Goal: Complete application form: Complete application form

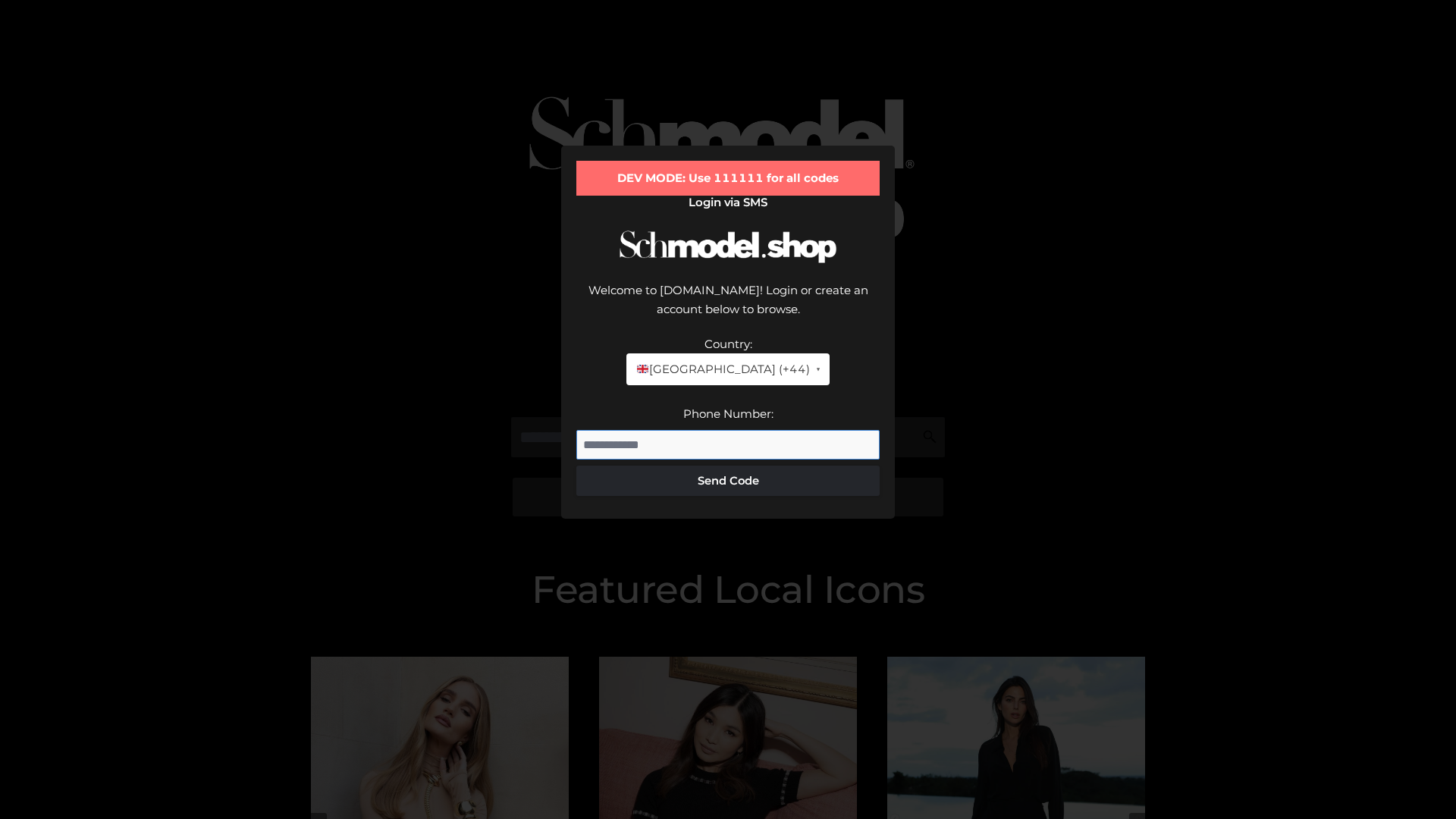
click at [728, 430] on input "Phone Number:" at bounding box center [728, 445] width 304 height 30
type input "**********"
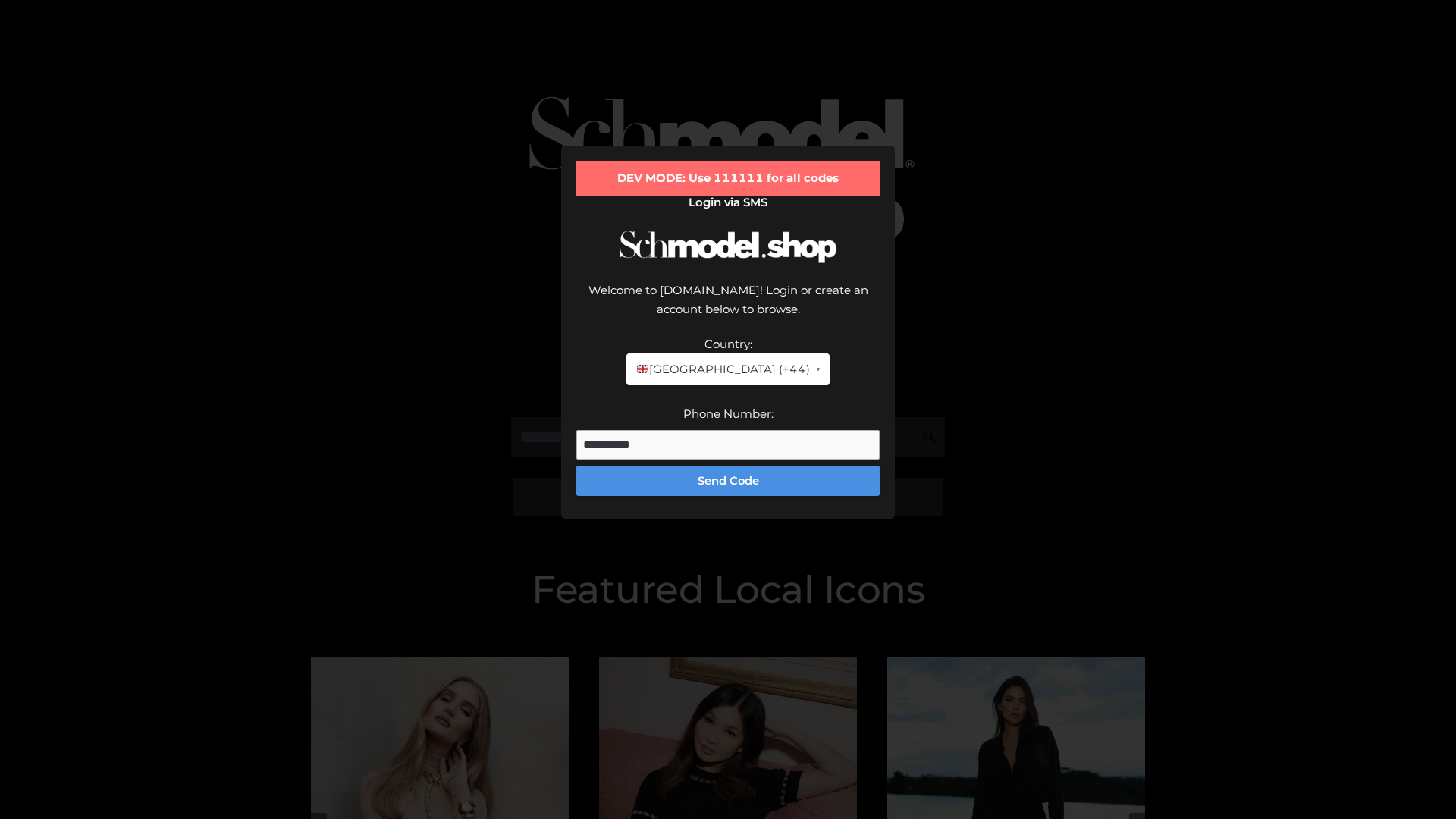
click at [728, 466] on button "Send Code" at bounding box center [728, 481] width 304 height 30
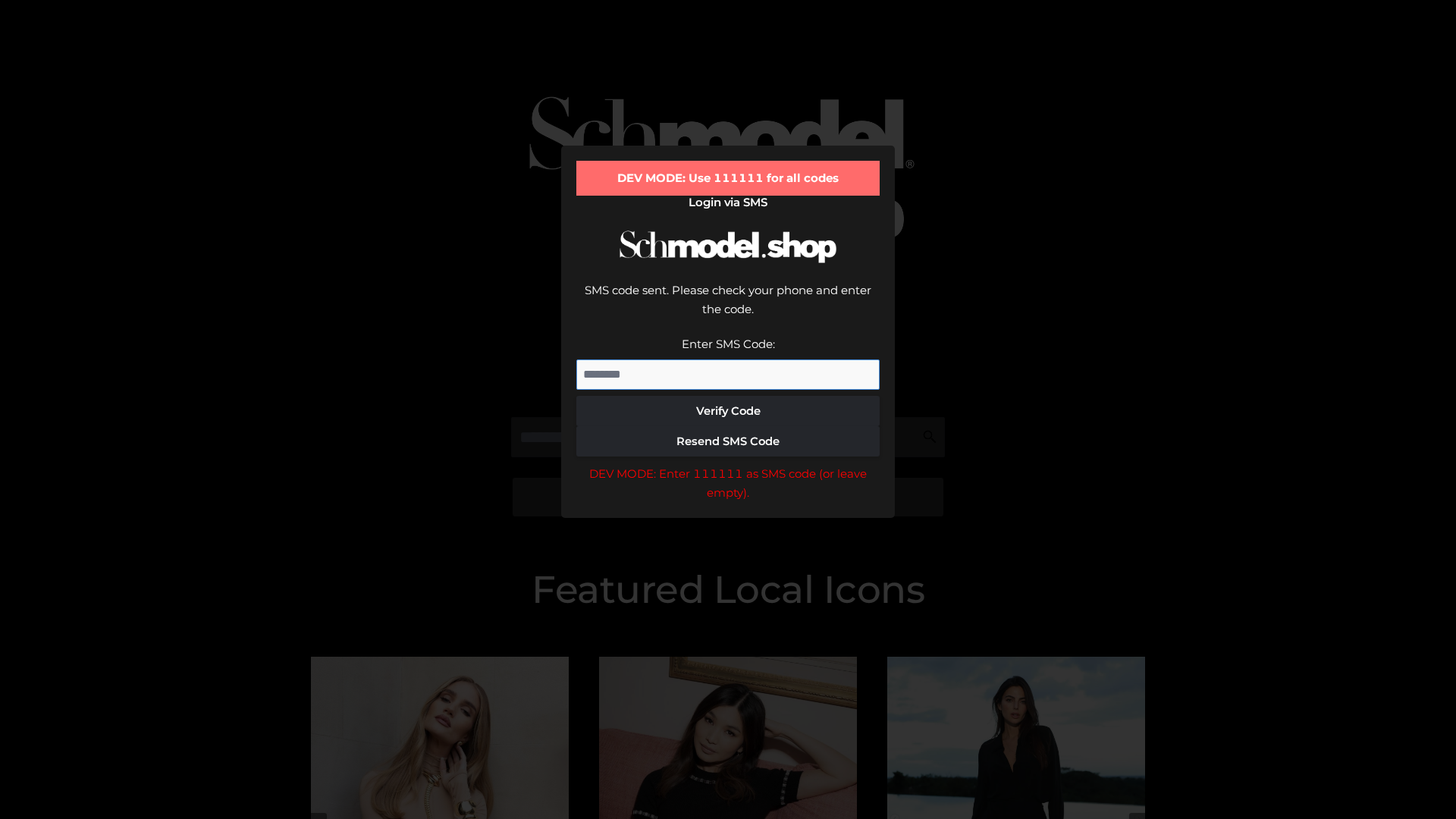
click at [728, 359] on input "Enter SMS Code:" at bounding box center [728, 374] width 304 height 30
type input "******"
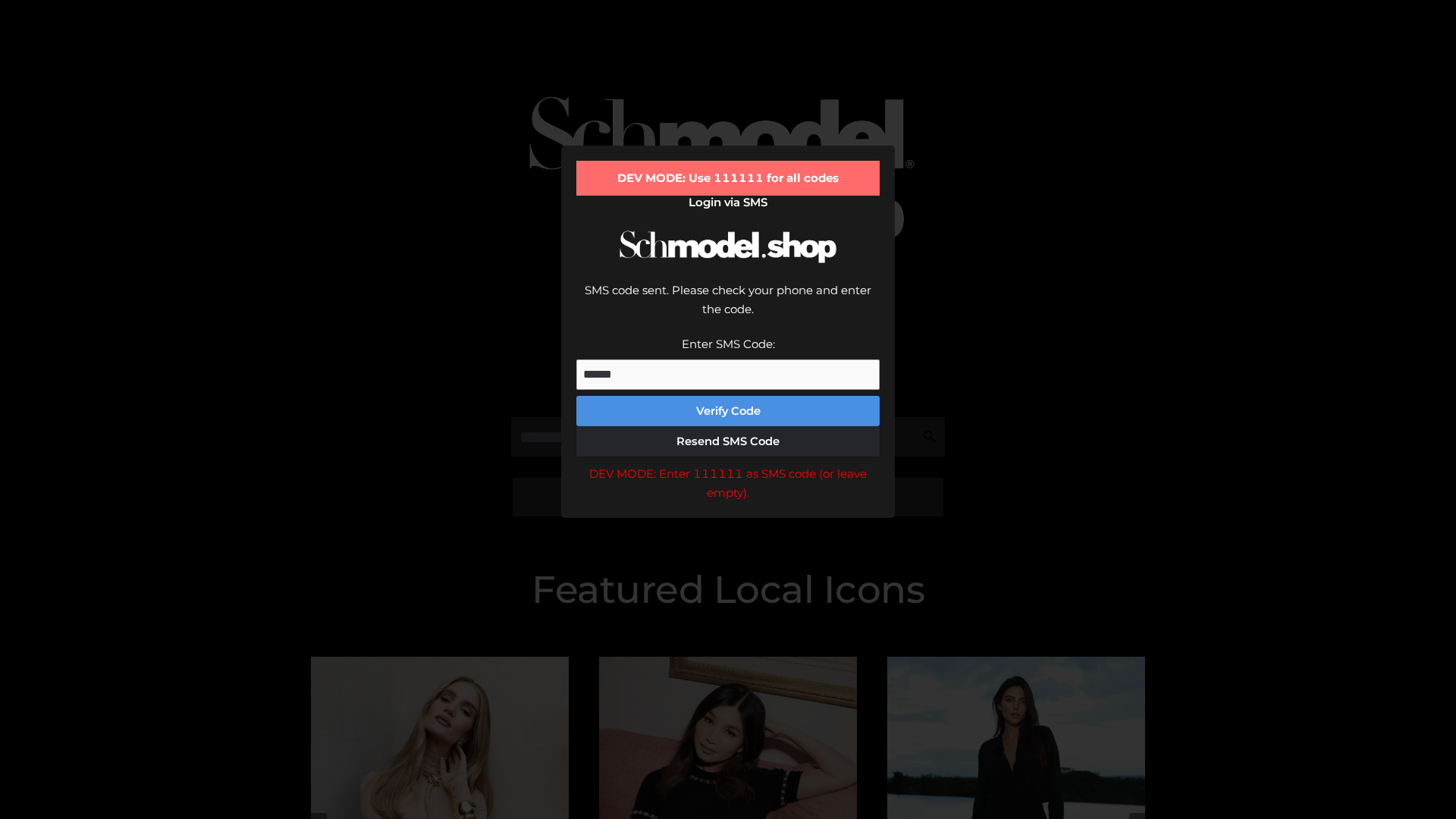
click at [728, 396] on button "Verify Code" at bounding box center [728, 411] width 304 height 30
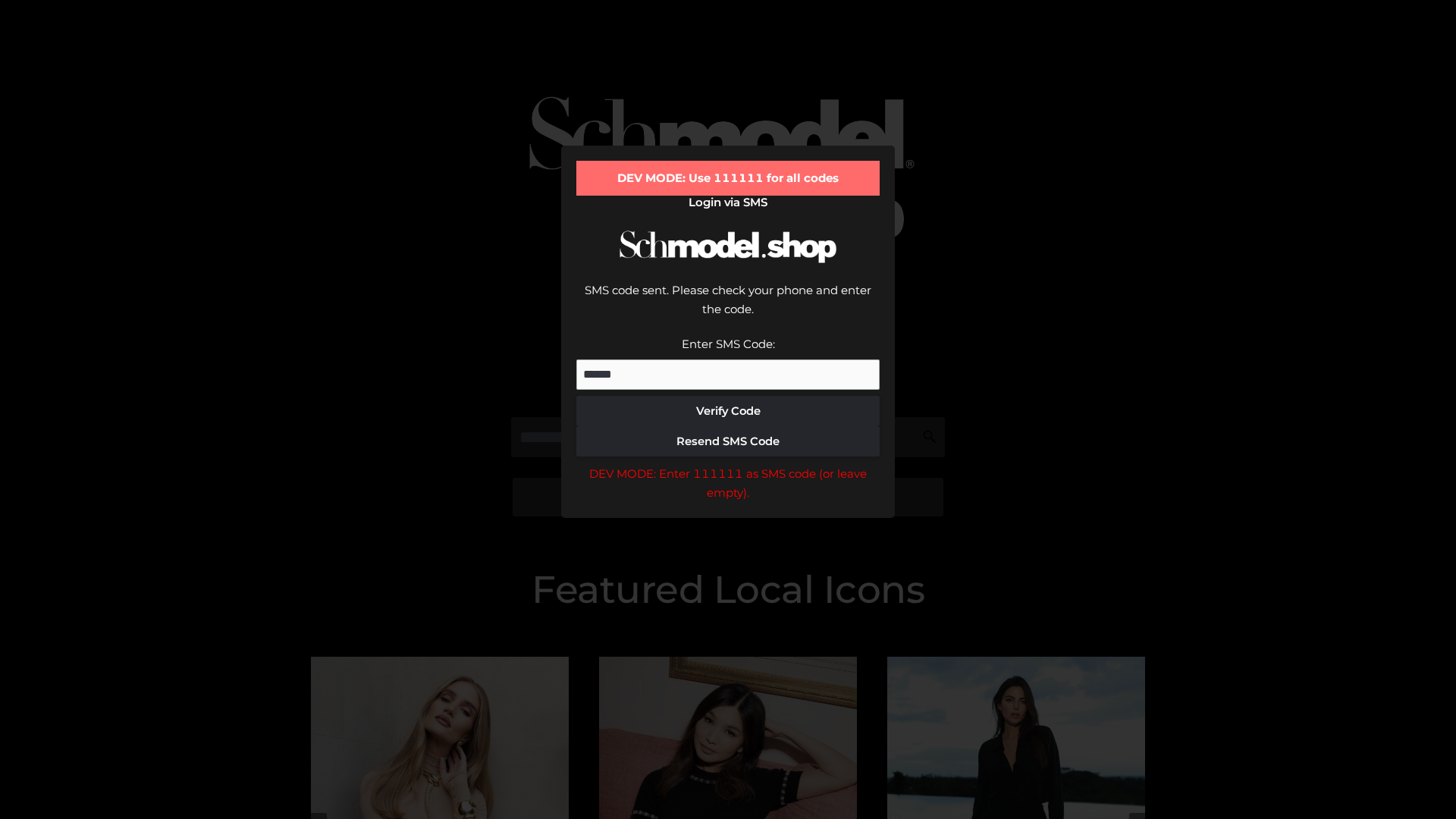
click at [728, 464] on div "DEV MODE: Enter 111111 as SMS code (or leave empty)." at bounding box center [728, 483] width 304 height 39
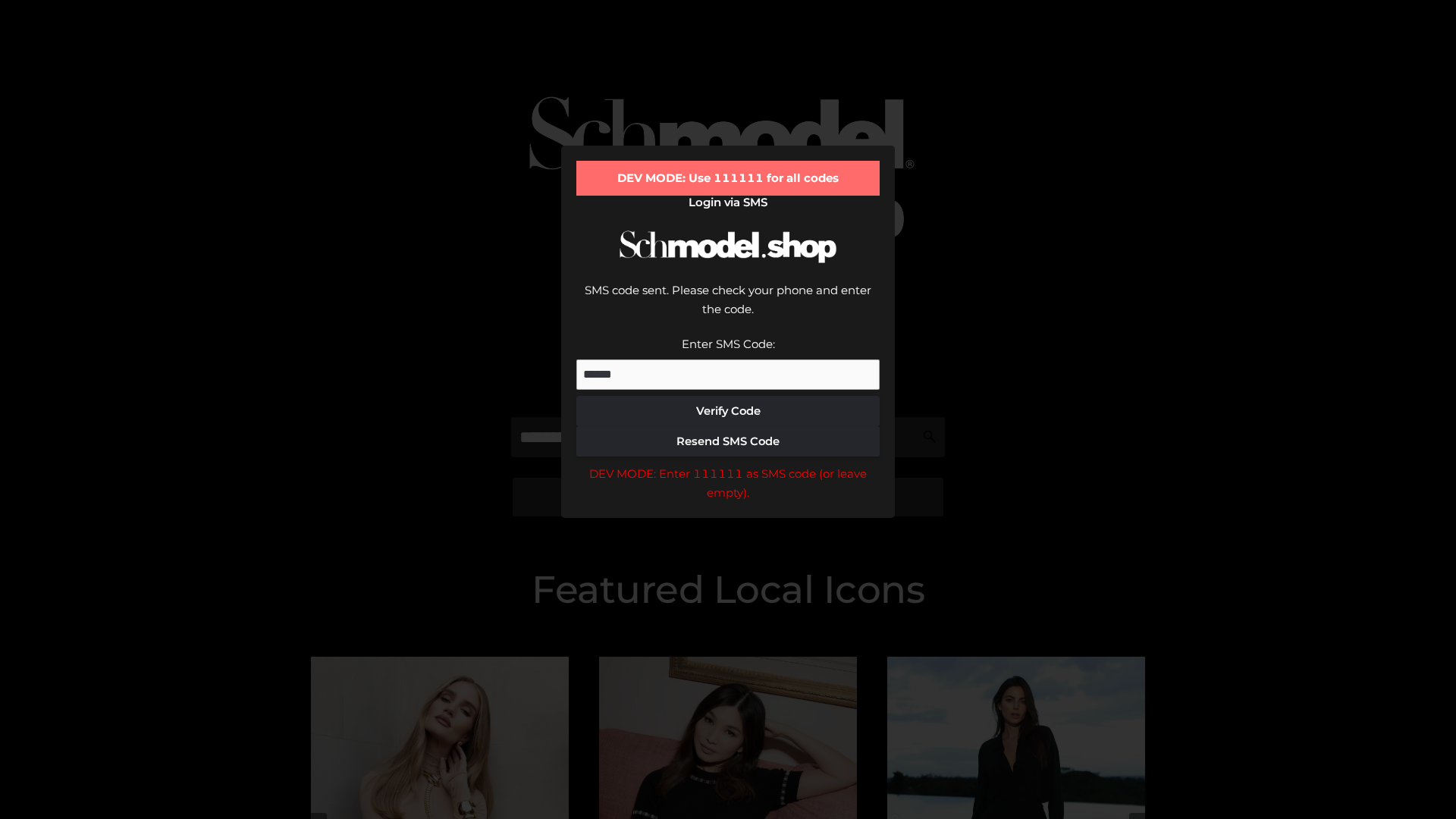
click at [728, 464] on div "DEV MODE: Enter 111111 as SMS code (or leave empty)." at bounding box center [728, 483] width 304 height 39
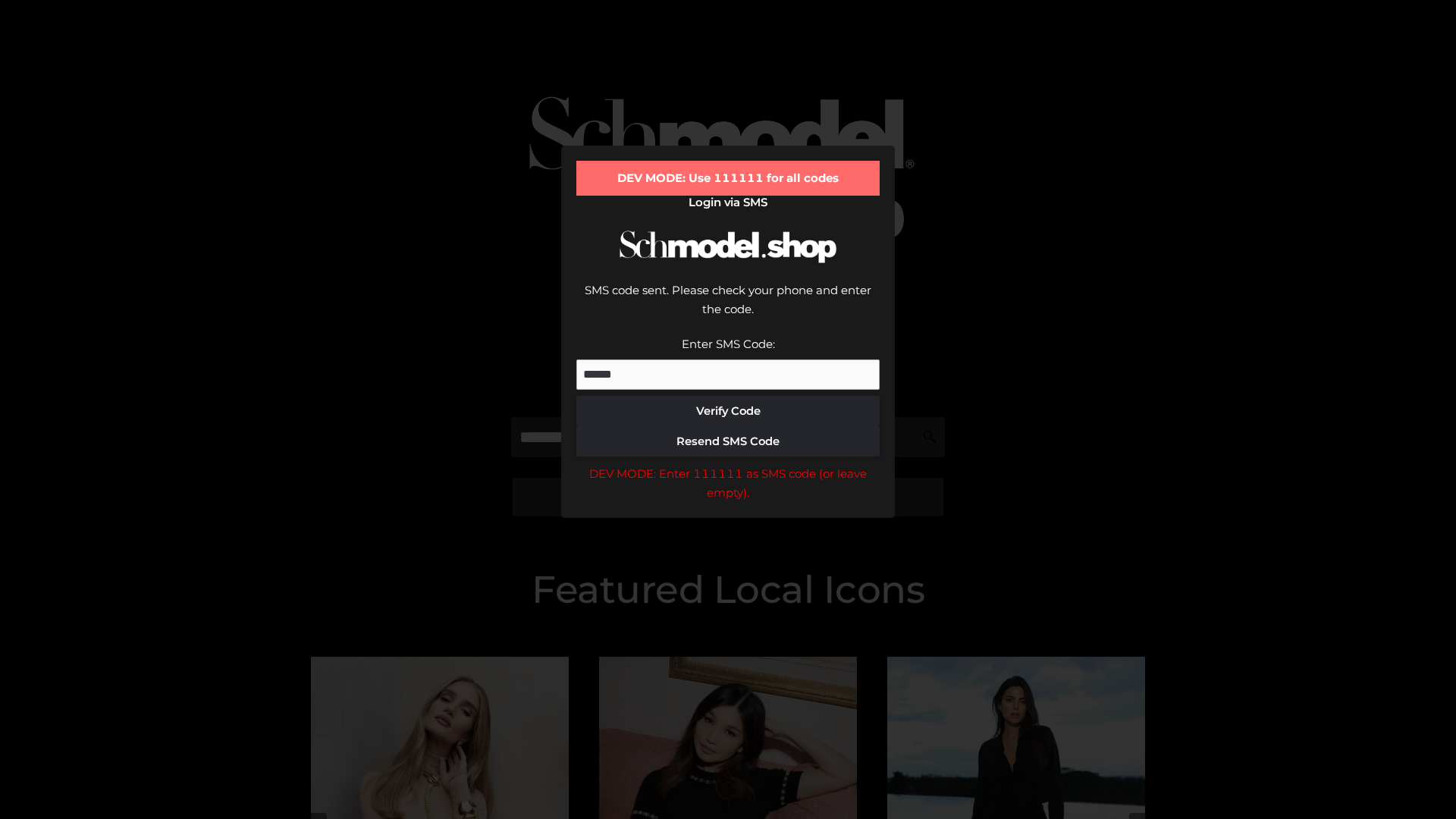
click at [728, 464] on div "DEV MODE: Enter 111111 as SMS code (or leave empty)." at bounding box center [728, 483] width 304 height 39
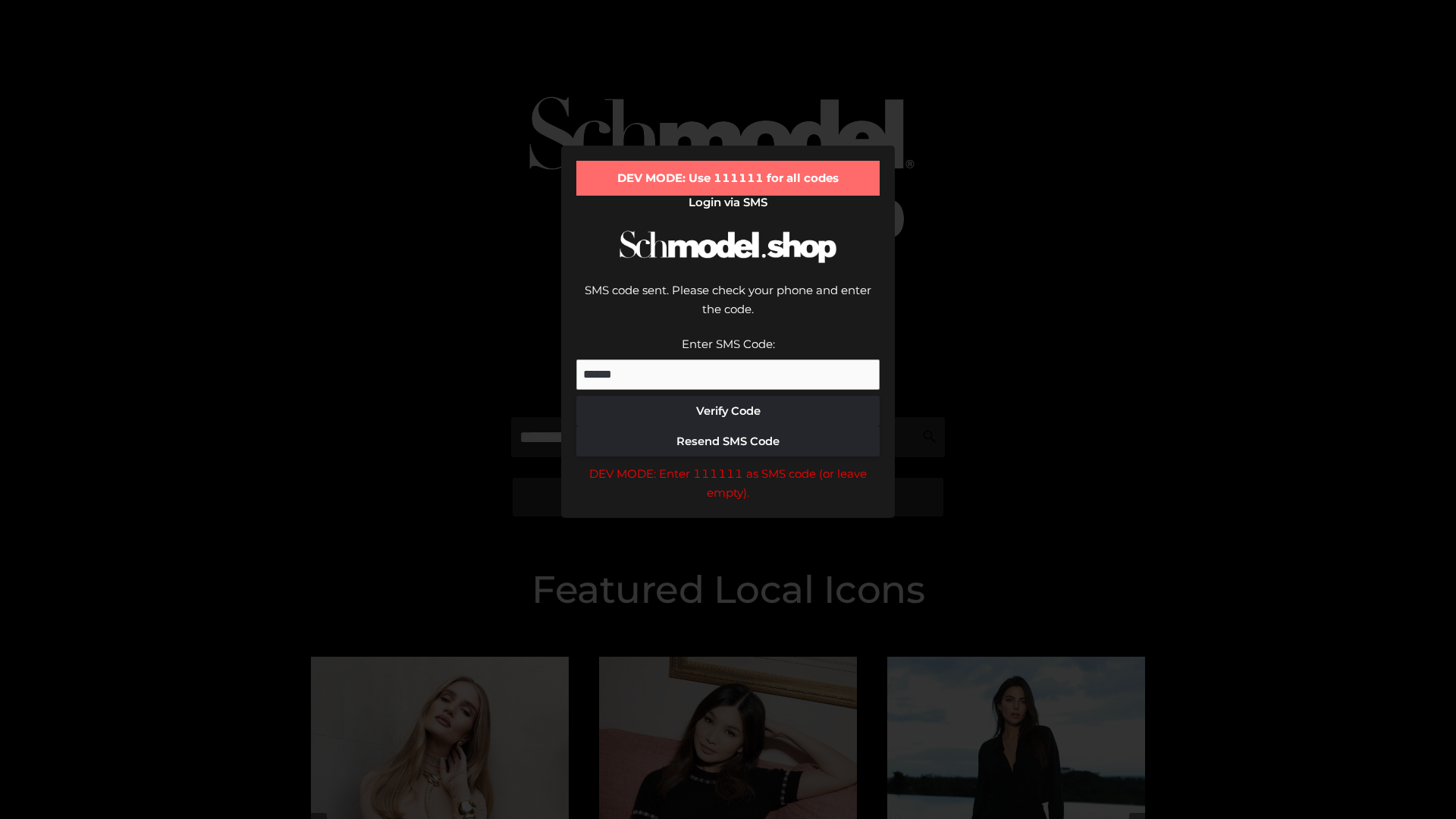
click at [728, 464] on div "DEV MODE: Enter 111111 as SMS code (or leave empty)." at bounding box center [728, 483] width 304 height 39
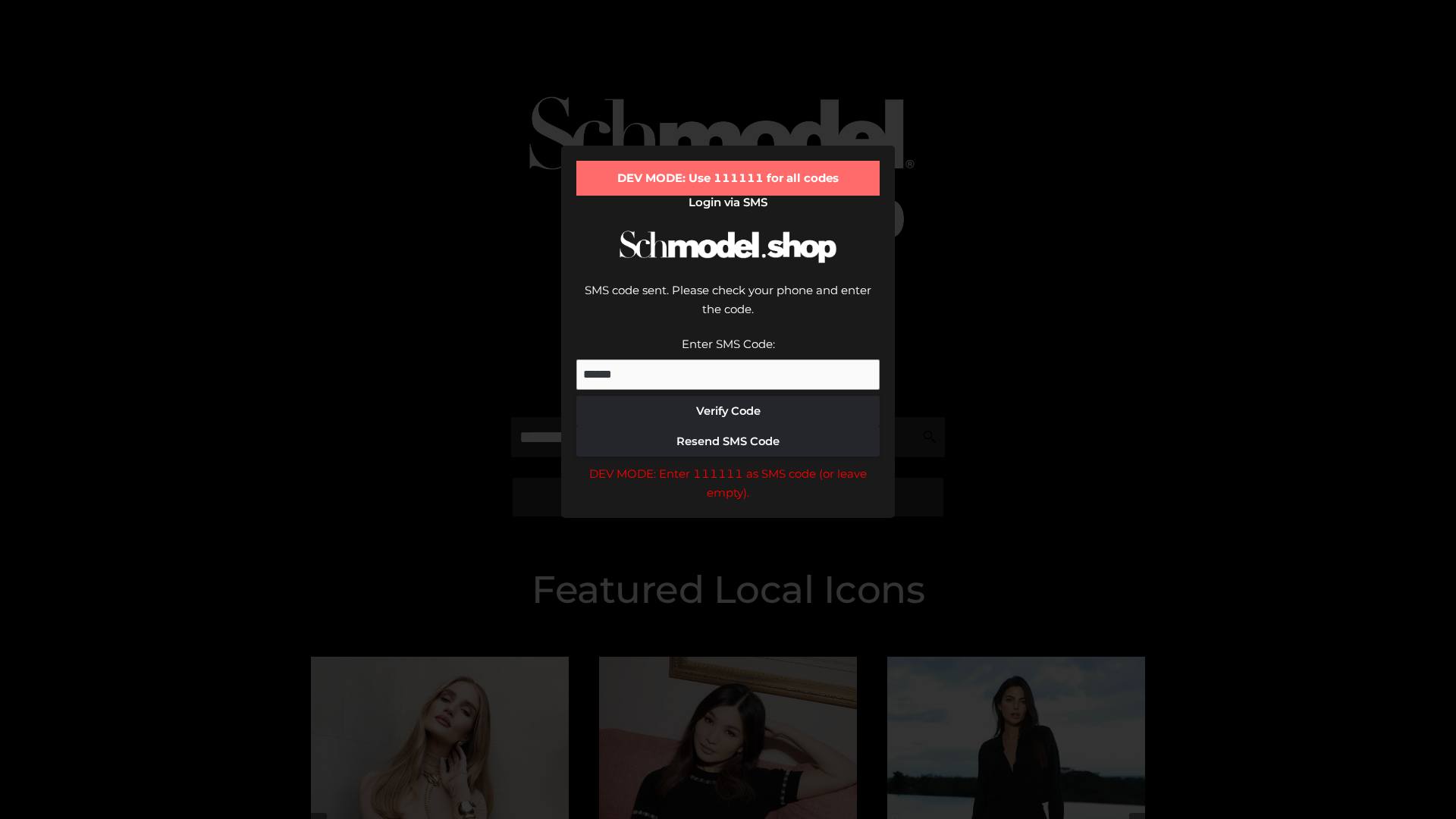
click at [728, 464] on div "DEV MODE: Enter 111111 as SMS code (or leave empty)." at bounding box center [728, 483] width 304 height 39
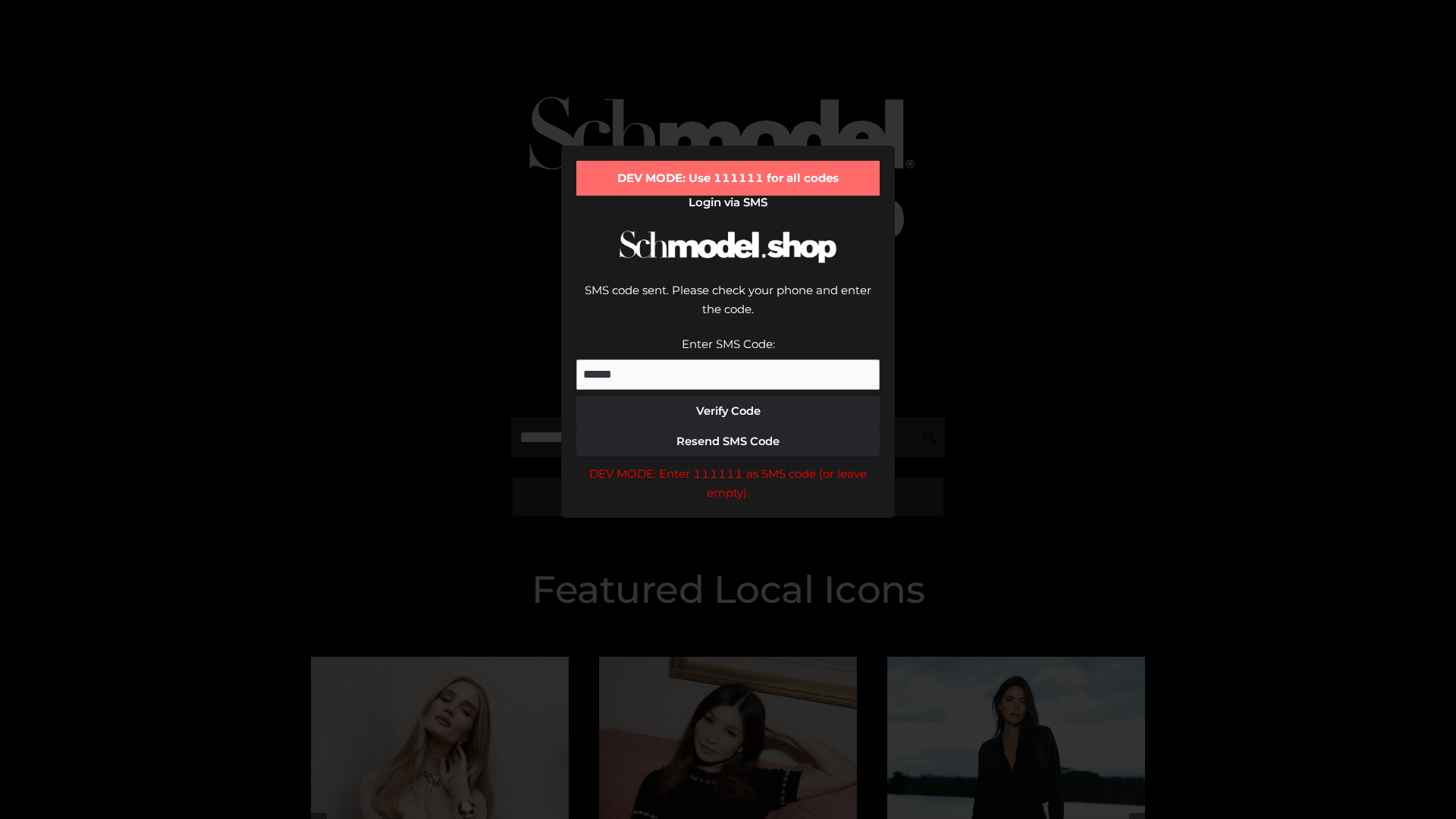
click at [728, 464] on div "DEV MODE: Enter 111111 as SMS code (or leave empty)." at bounding box center [728, 483] width 304 height 39
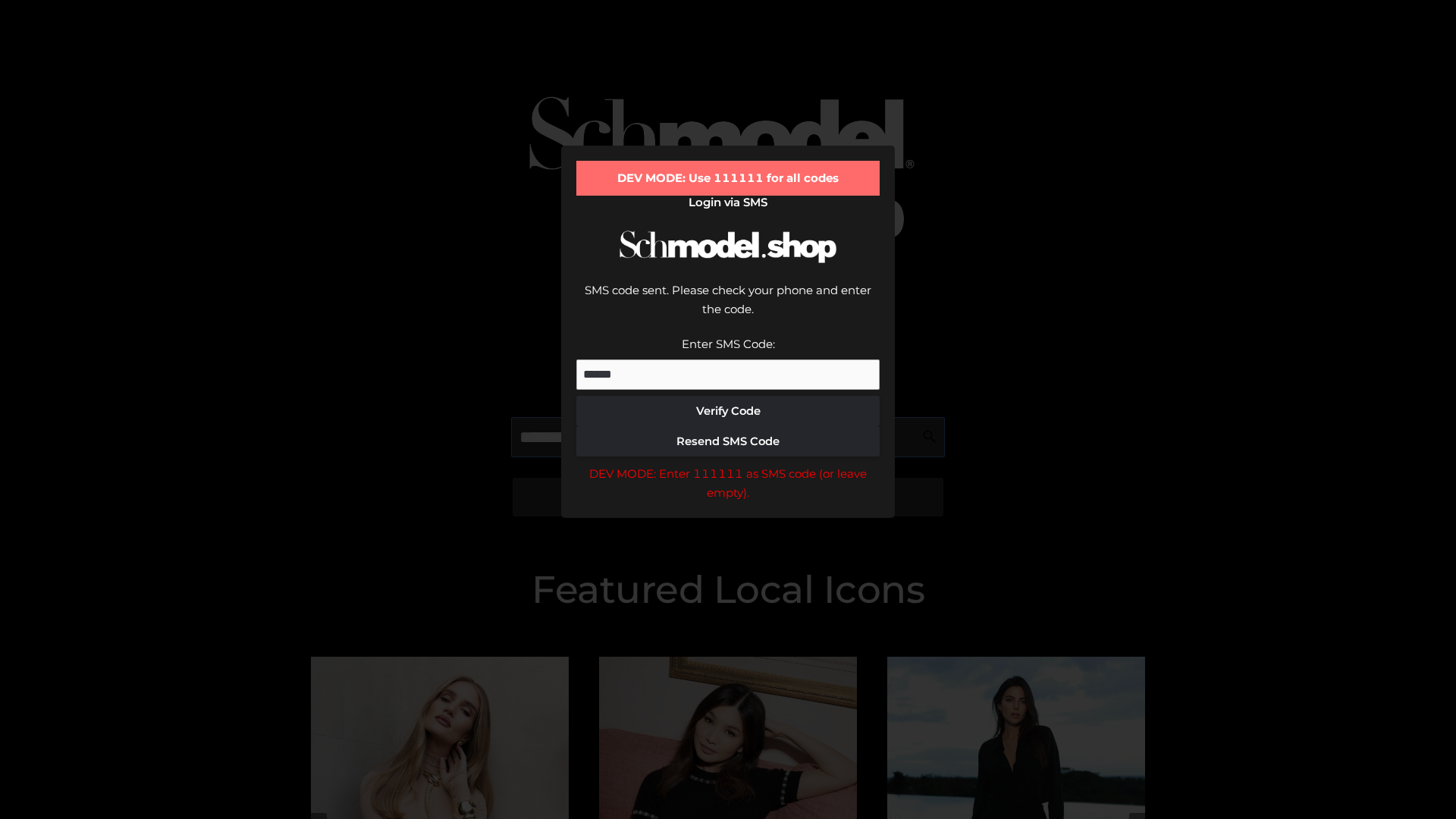
scroll to position [0, 78]
click at [728, 464] on div "DEV MODE: Enter 111111 as SMS code (or leave empty)." at bounding box center [728, 483] width 304 height 39
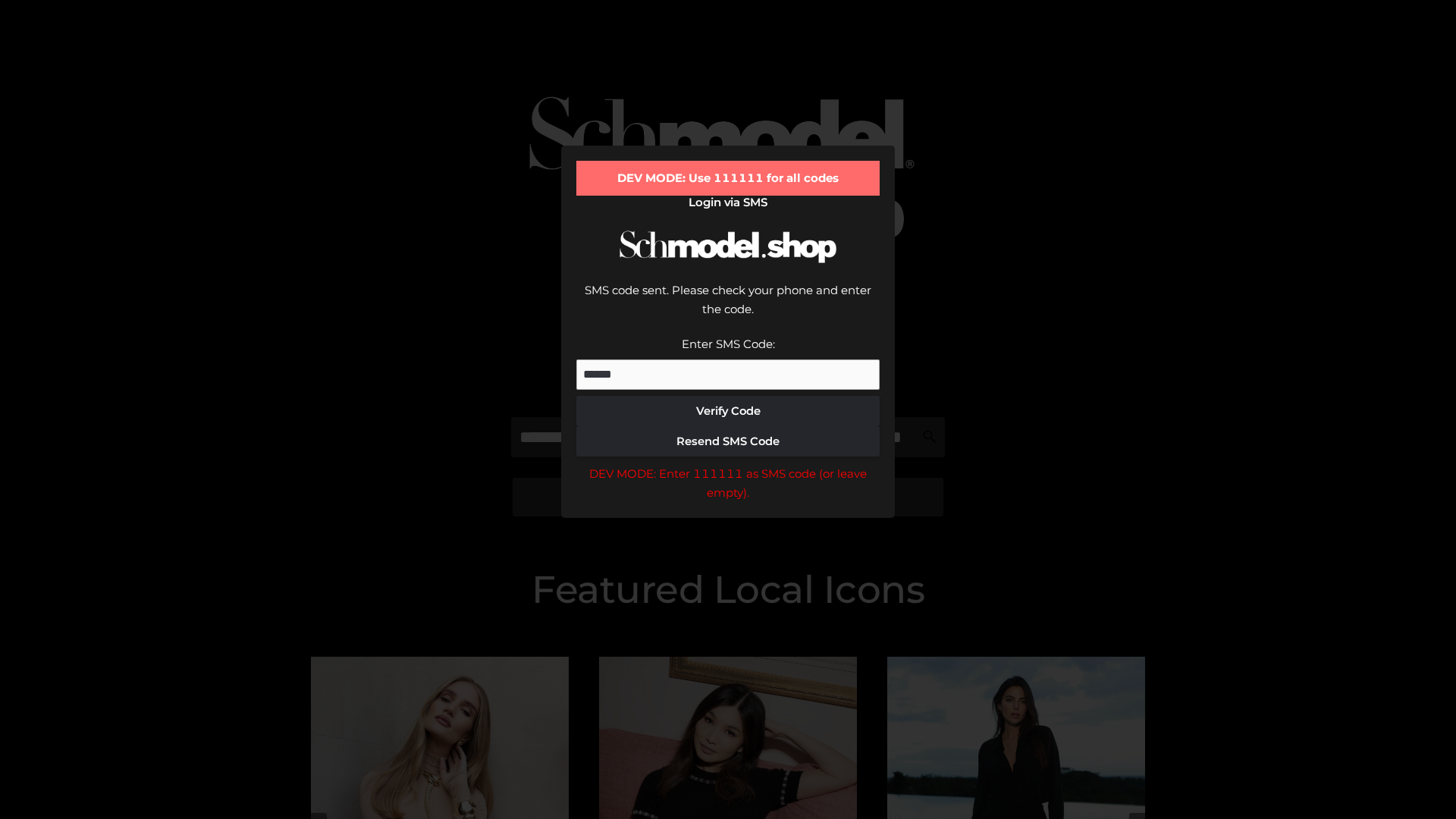
click at [728, 464] on div "DEV MODE: Enter 111111 as SMS code (or leave empty)." at bounding box center [728, 483] width 304 height 39
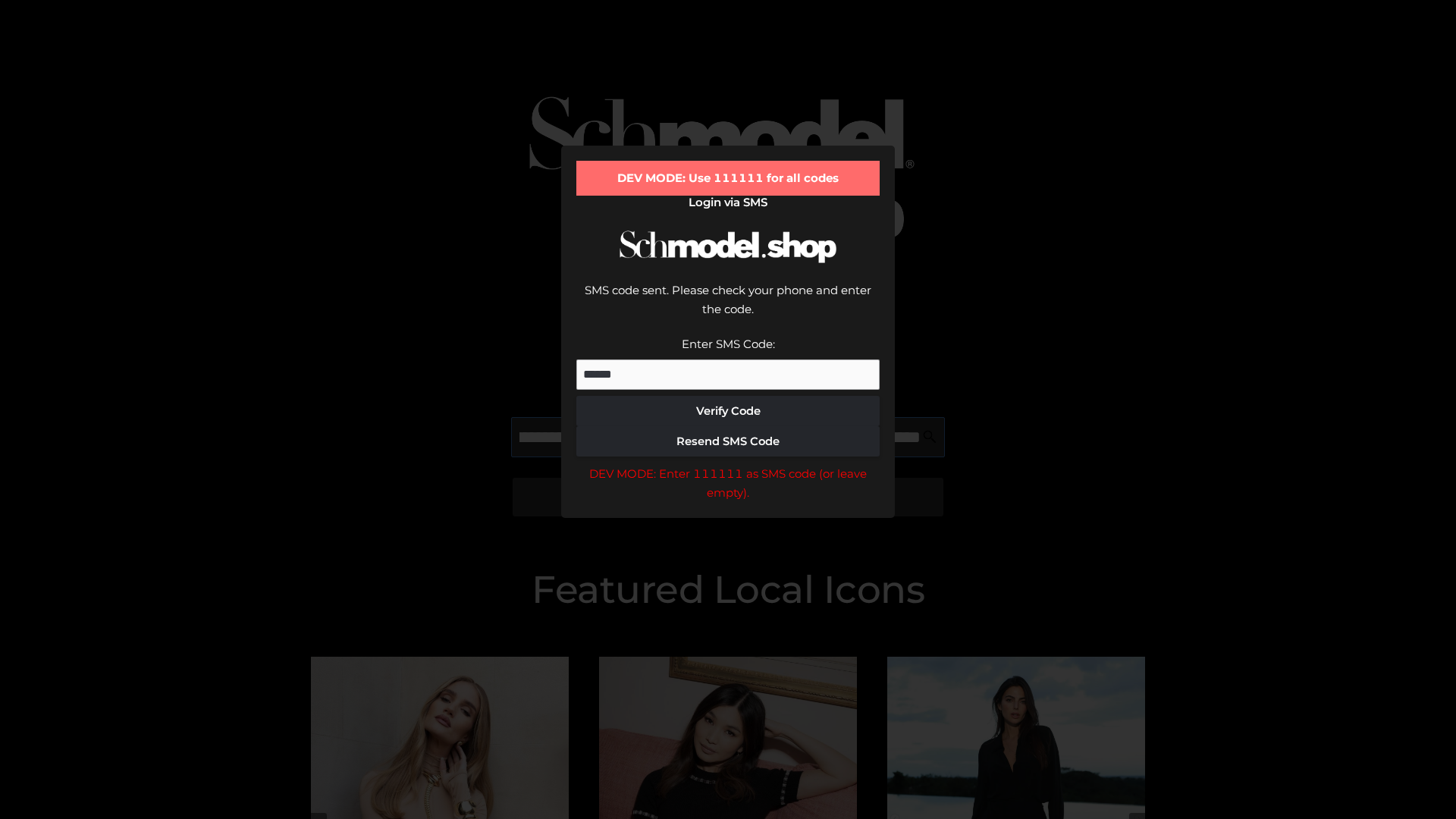
scroll to position [0, 165]
click at [728, 464] on div "DEV MODE: Enter 111111 as SMS code (or leave empty)." at bounding box center [728, 483] width 304 height 39
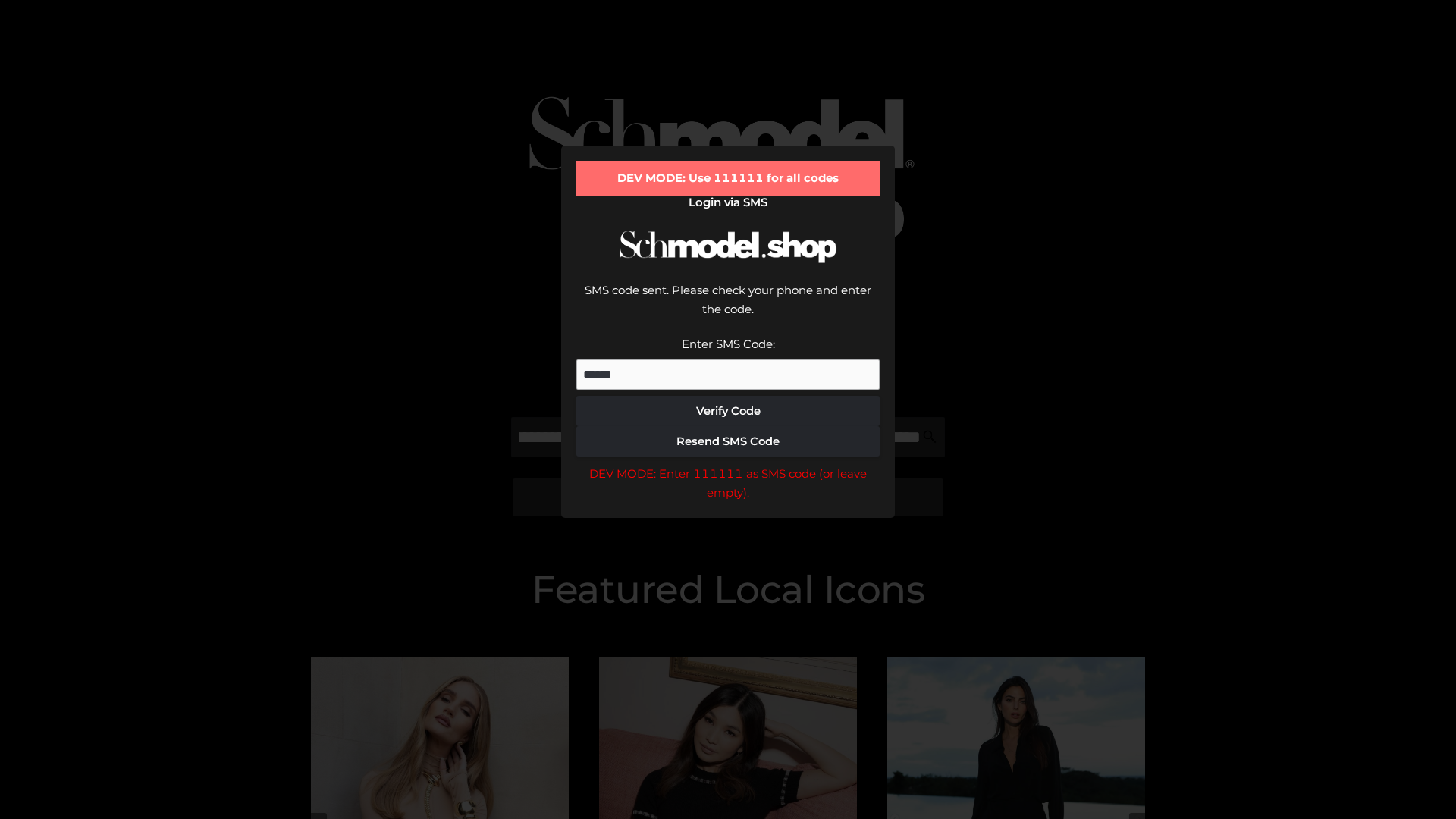
click at [728, 464] on div "DEV MODE: Enter 111111 as SMS code (or leave empty)." at bounding box center [728, 483] width 304 height 39
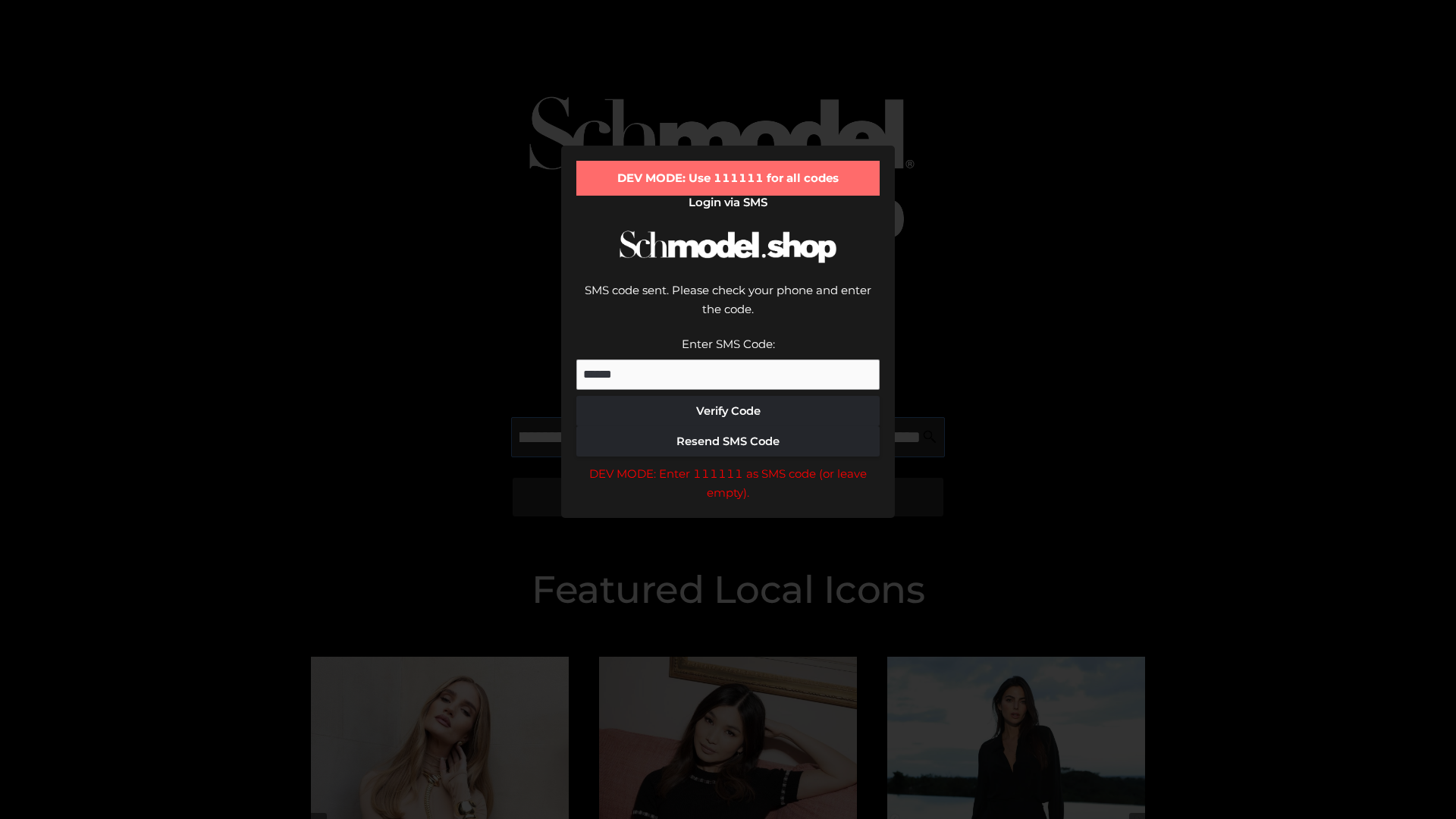
scroll to position [0, 257]
click at [728, 464] on div "DEV MODE: Enter 111111 as SMS code (or leave empty)." at bounding box center [728, 483] width 304 height 39
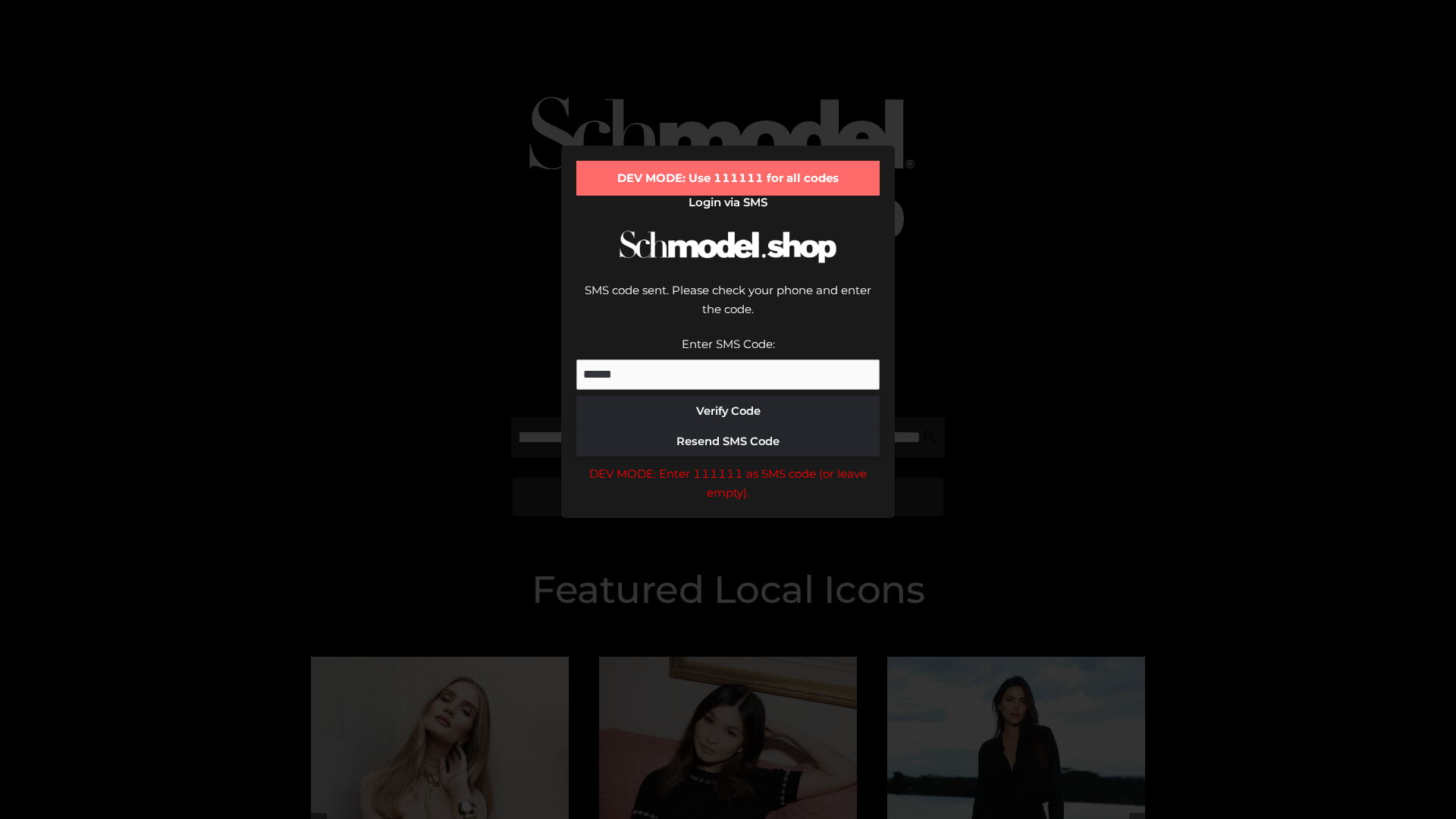
click at [728, 464] on div "DEV MODE: Enter 111111 as SMS code (or leave empty)." at bounding box center [728, 483] width 304 height 39
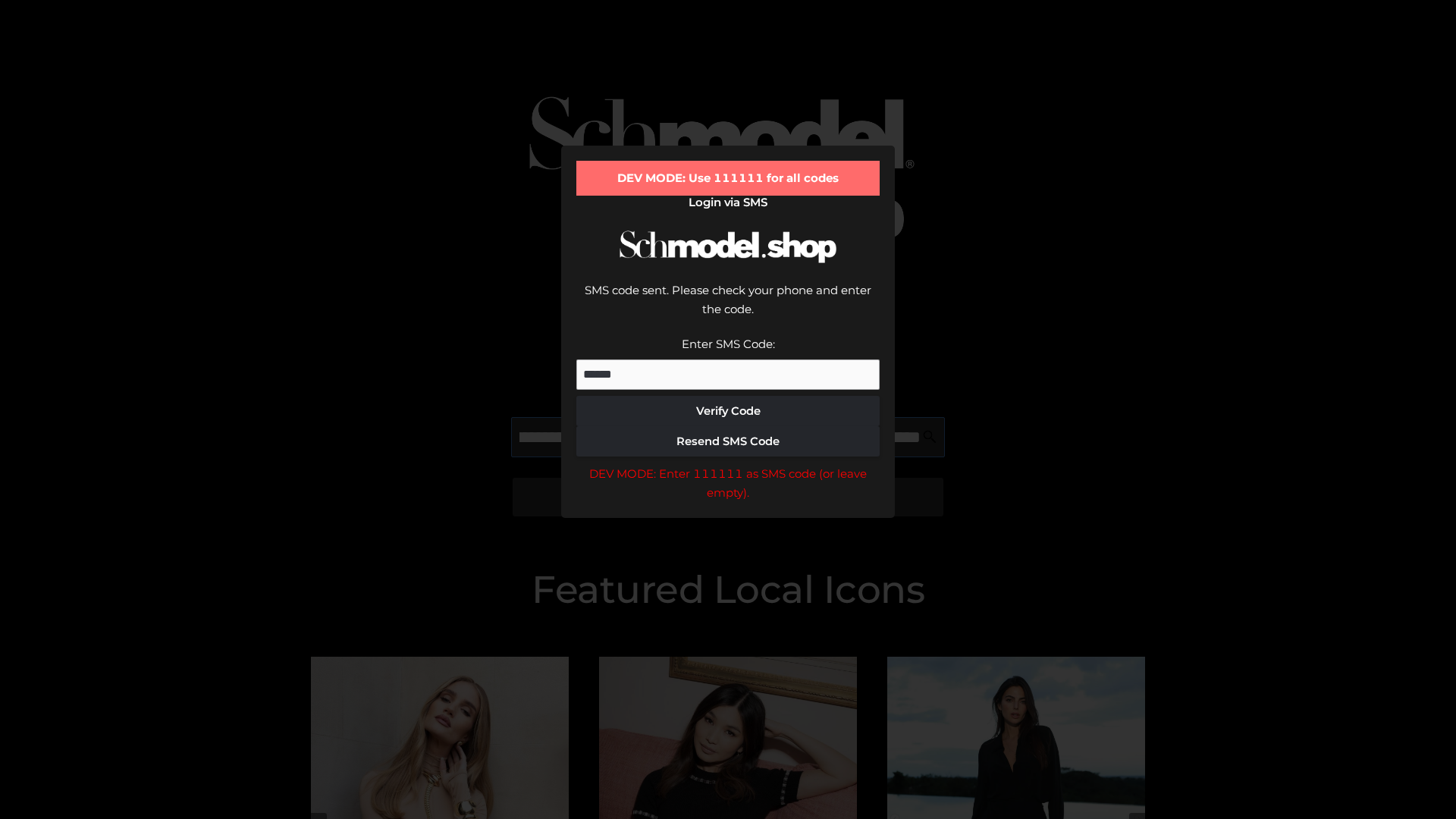
scroll to position [0, 352]
click at [728, 464] on div "DEV MODE: Enter 111111 as SMS code (or leave empty)." at bounding box center [728, 483] width 304 height 39
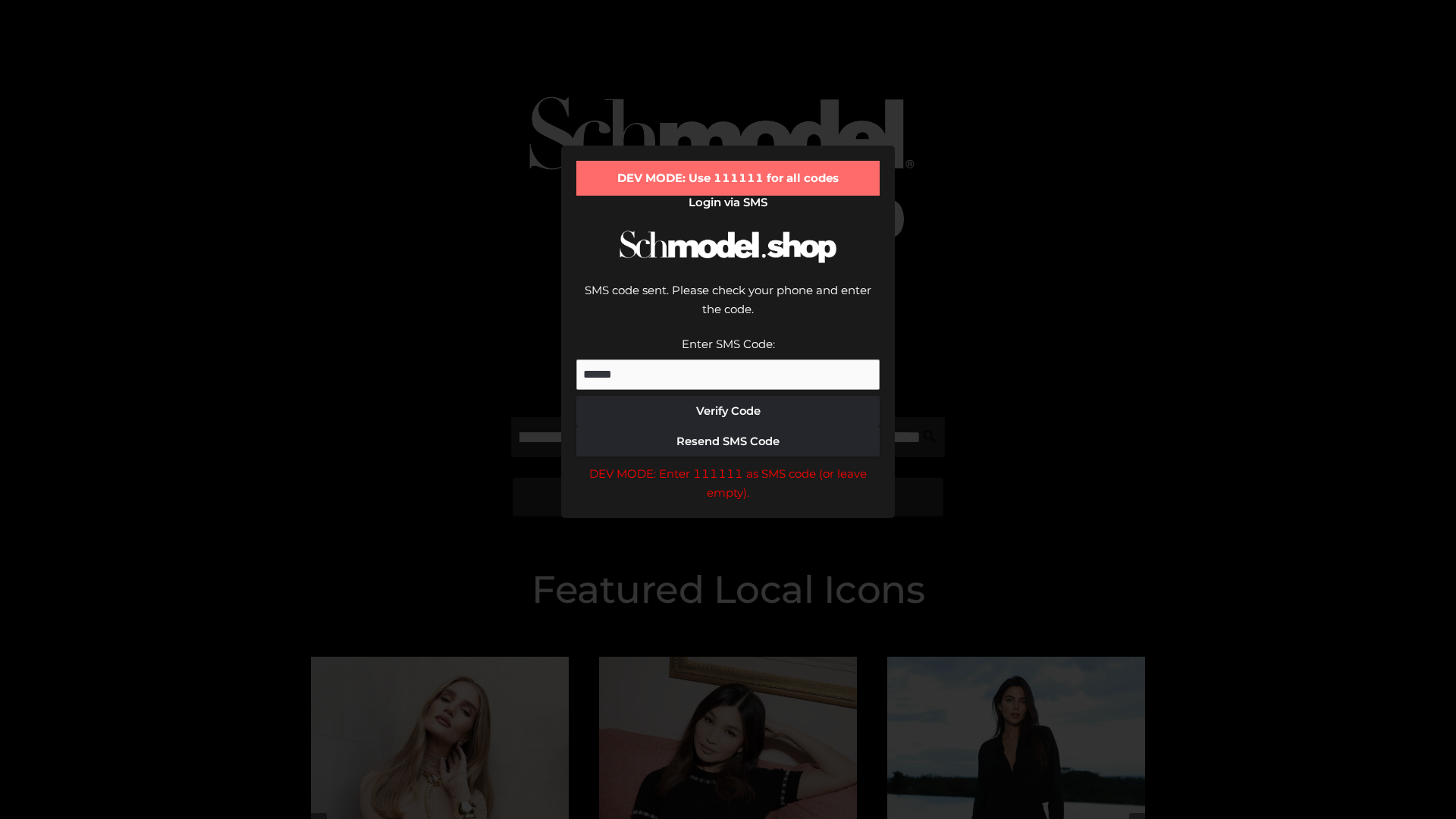
click at [728, 464] on div "DEV MODE: Enter 111111 as SMS code (or leave empty)." at bounding box center [728, 483] width 304 height 39
type input "**********"
